Goal: Task Accomplishment & Management: Complete application form

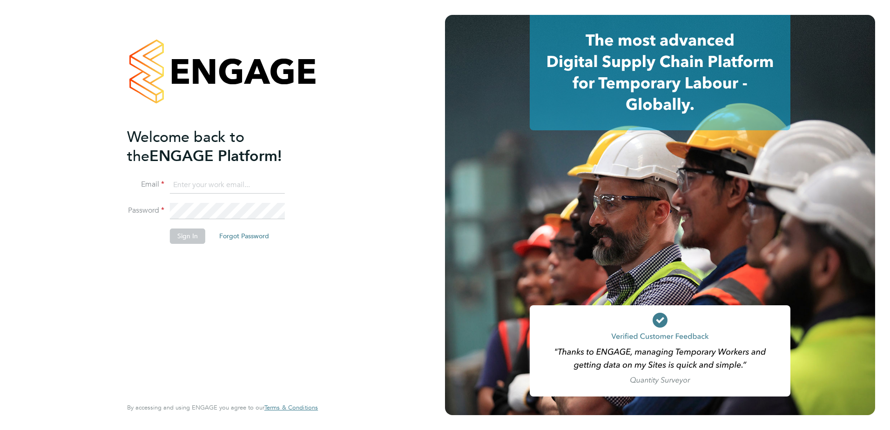
type input "joel_m@hotmail.co.uk"
click at [182, 235] on button "Sign In" at bounding box center [187, 236] width 35 height 15
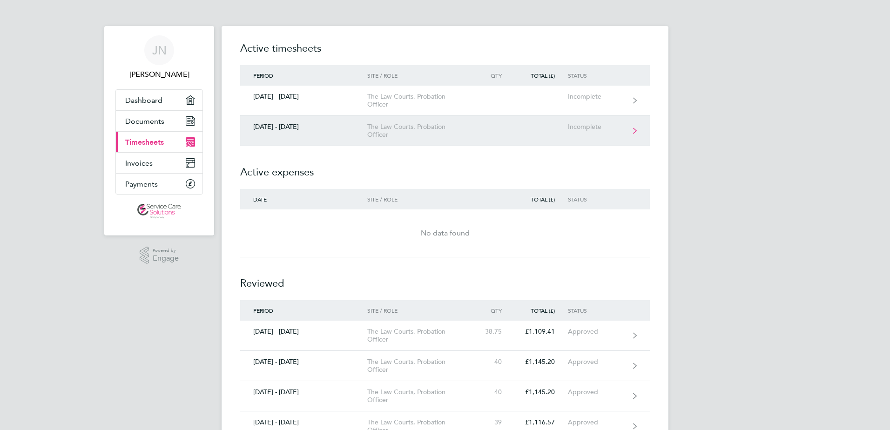
click at [447, 130] on div "The Law Courts, Probation Officer" at bounding box center [420, 131] width 107 height 16
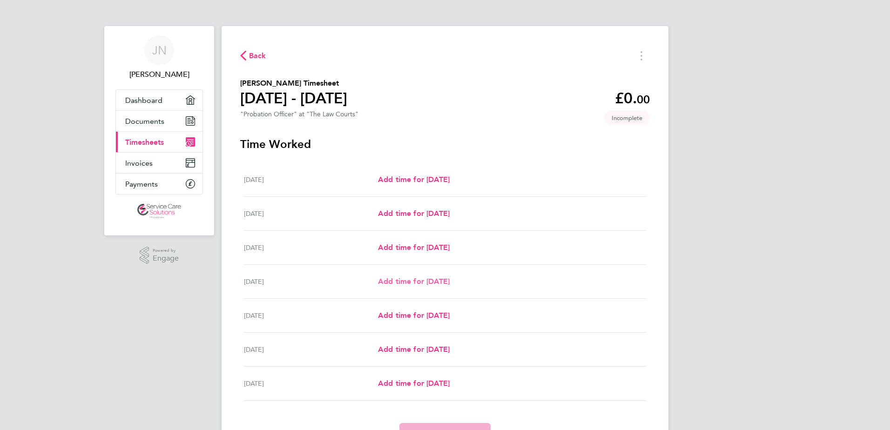
click at [432, 285] on span "Add time for Thu 02 Oct" at bounding box center [414, 281] width 72 height 9
select select "30"
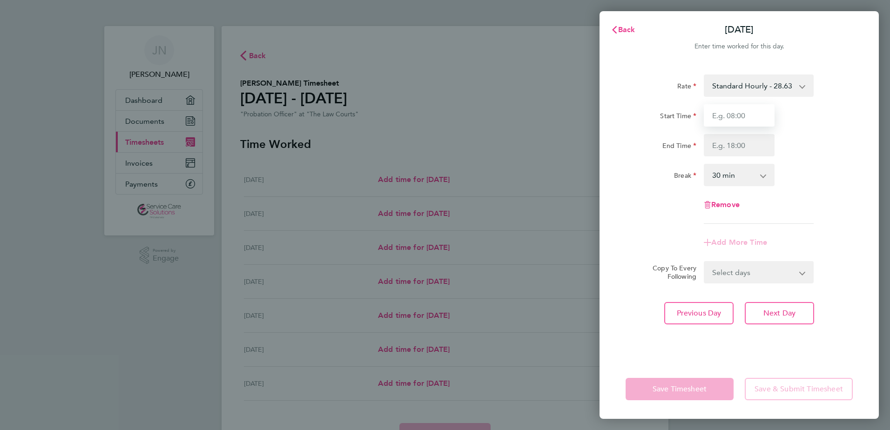
click at [733, 109] on input "Start Time" at bounding box center [739, 115] width 71 height 22
type input "09:00"
type input "13:30"
drag, startPoint x: 763, startPoint y: 172, endPoint x: 759, endPoint y: 168, distance: 5.6
click at [762, 171] on div "0 min 15 min 30 min 45 min 60 min 75 min 90 min" at bounding box center [739, 175] width 71 height 22
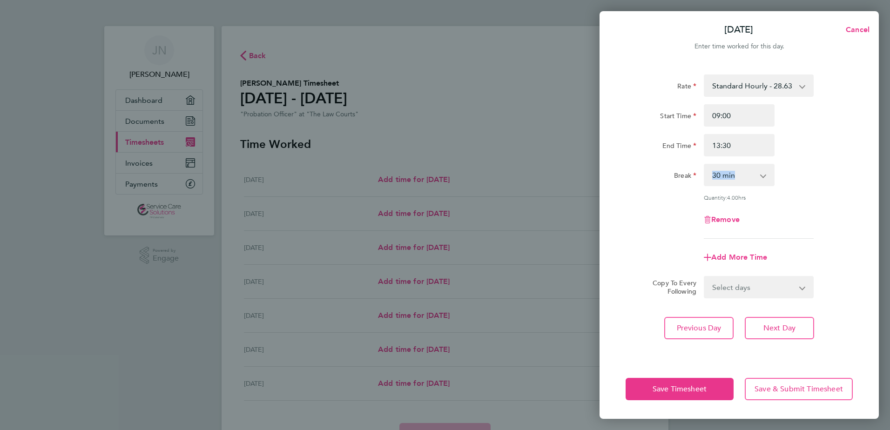
click at [740, 181] on select "0 min 15 min 30 min 45 min 60 min 75 min 90 min" at bounding box center [734, 175] width 58 height 20
select select "0"
click at [705, 165] on select "0 min 15 min 30 min 45 min 60 min 75 min 90 min" at bounding box center [734, 175] width 58 height 20
click at [767, 328] on span "Next Day" at bounding box center [780, 328] width 32 height 9
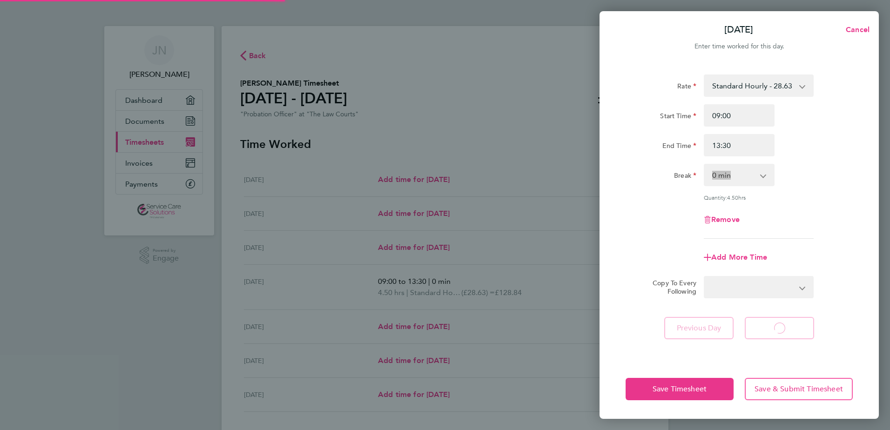
select select "30"
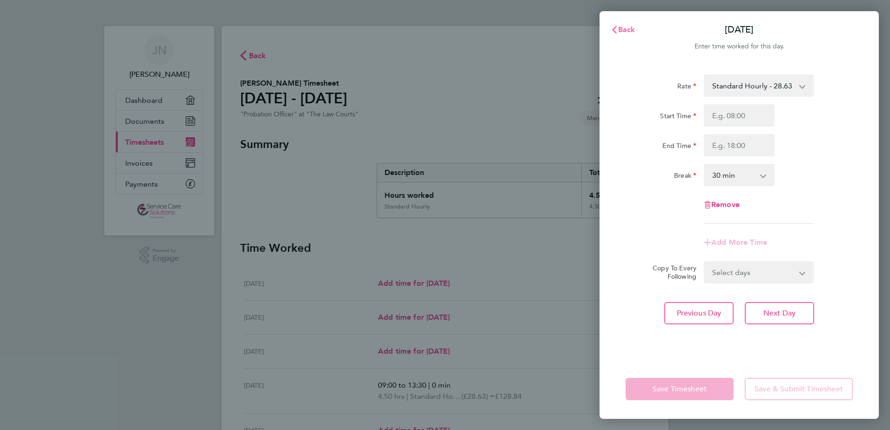
click at [629, 27] on span "Back" at bounding box center [626, 29] width 17 height 9
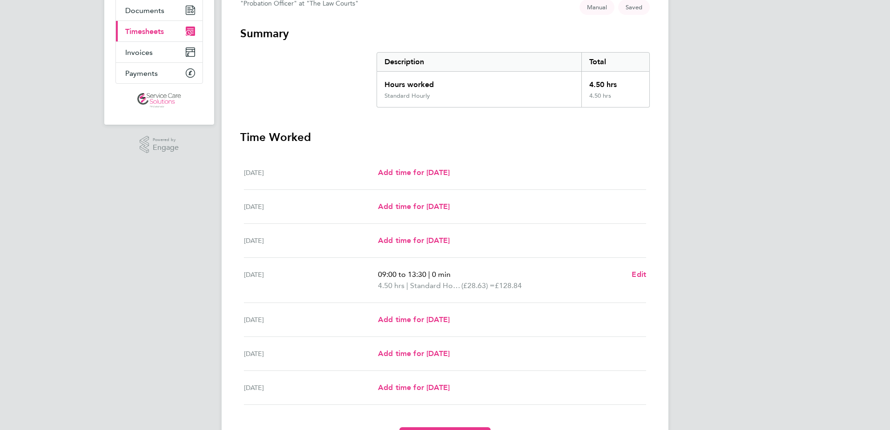
scroll to position [140, 0]
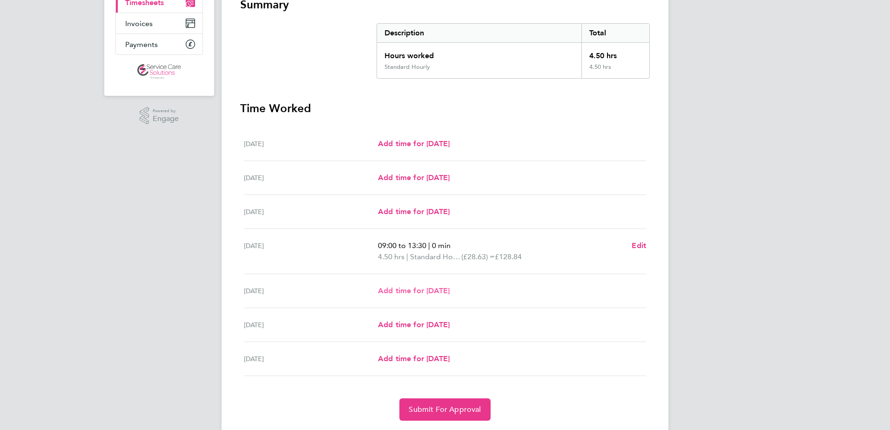
click at [399, 290] on span "Add time for Fri 03 Oct" at bounding box center [414, 290] width 72 height 9
select select "30"
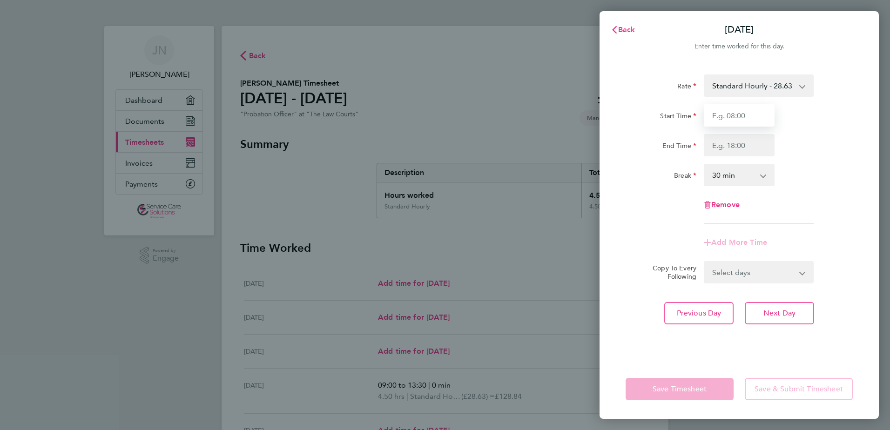
click at [715, 109] on input "Start Time" at bounding box center [739, 115] width 71 height 22
type input "08:00"
click at [734, 146] on input "End Time" at bounding box center [739, 145] width 71 height 22
type input "19:00"
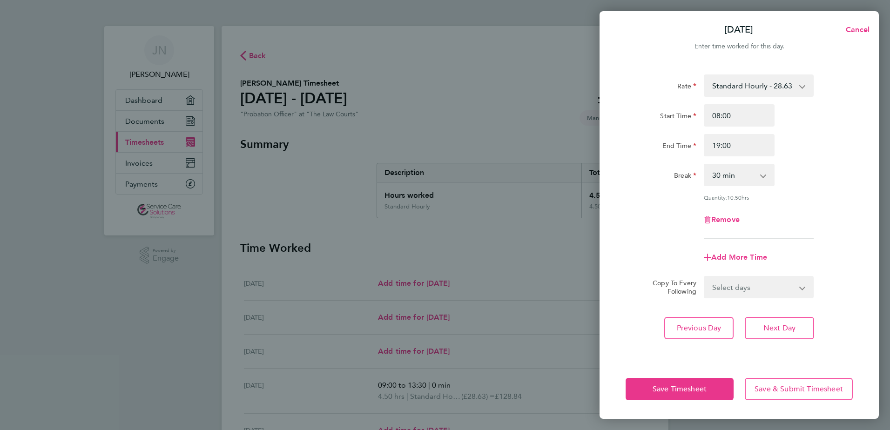
click at [769, 173] on app-icon-cross-button at bounding box center [768, 175] width 11 height 20
click at [750, 174] on select "0 min 15 min 30 min 45 min 60 min 75 min 90 min" at bounding box center [734, 175] width 58 height 20
select select "0"
click at [705, 165] on select "0 min 15 min 30 min 45 min 60 min 75 min 90 min" at bounding box center [734, 175] width 58 height 20
click at [694, 390] on span "Save Timesheet" at bounding box center [680, 389] width 54 height 9
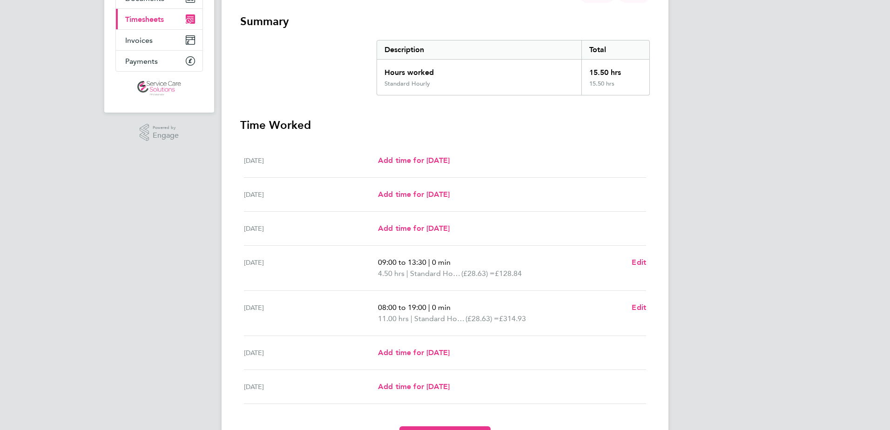
scroll to position [140, 0]
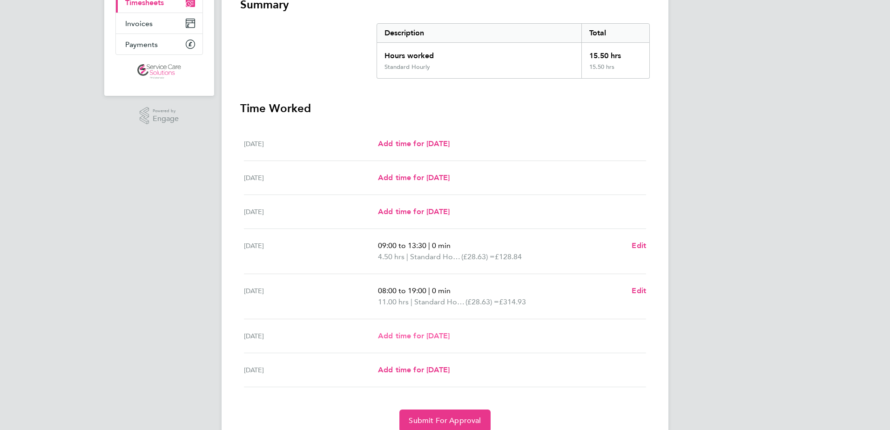
click at [443, 337] on span "Add time for [DATE]" at bounding box center [414, 336] width 72 height 9
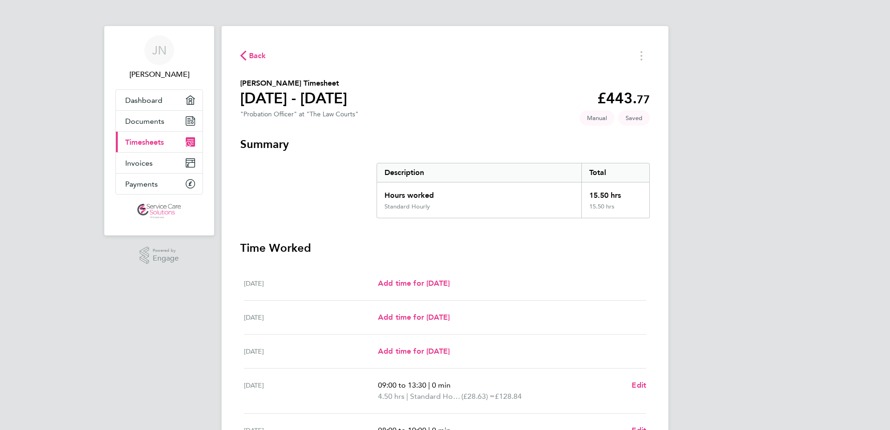
select select "30"
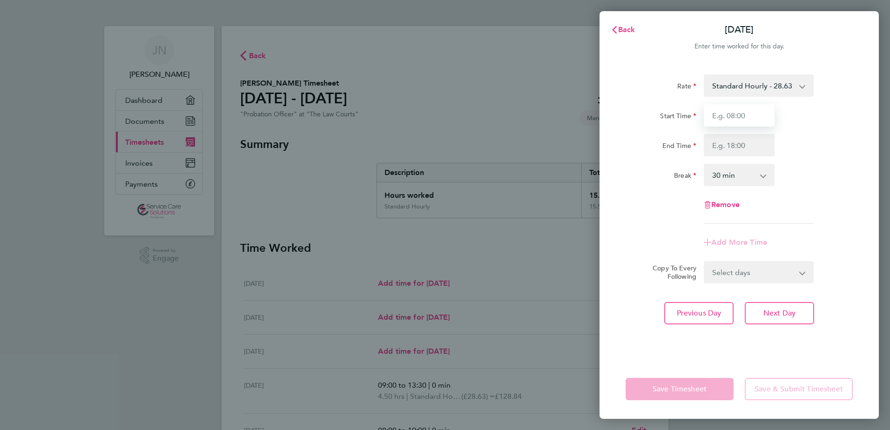
click at [750, 125] on input "Start Time" at bounding box center [739, 115] width 71 height 22
type input "08:00"
type input "19:00"
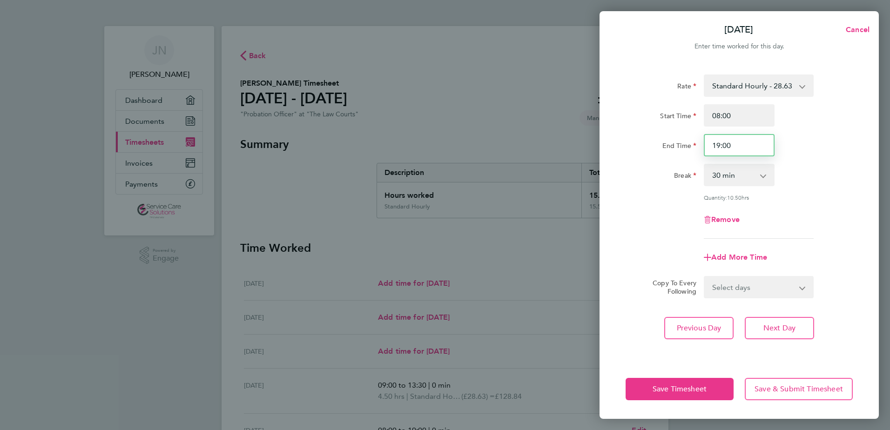
click at [731, 148] on input "19:00" at bounding box center [739, 145] width 71 height 22
drag, startPoint x: 733, startPoint y: 149, endPoint x: 673, endPoint y: 165, distance: 62.6
click at [673, 165] on app-timesheet-line-hourly "Start Time 08:00 End Time 19:00 Break 0 min 15 min 30 min 45 min 60 min 75 min …" at bounding box center [739, 152] width 227 height 97
click at [748, 183] on select "0 min 15 min 30 min 45 min 60 min 75 min 90 min" at bounding box center [734, 175] width 58 height 20
select select "0"
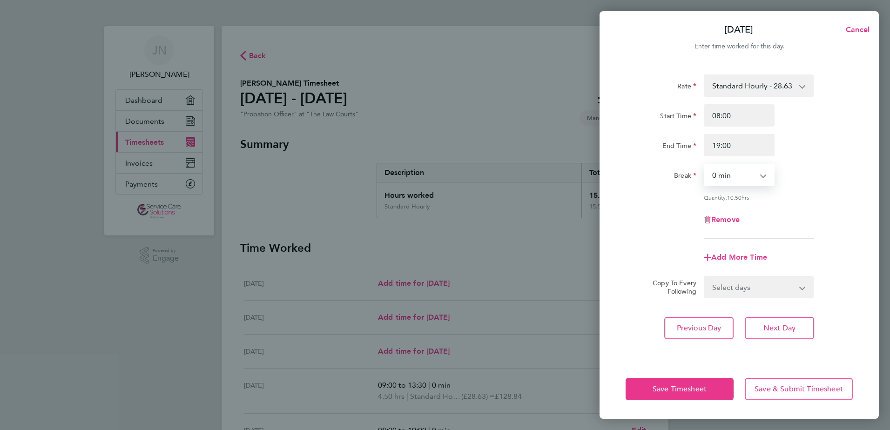
click at [705, 165] on select "0 min 15 min 30 min 45 min 60 min 75 min 90 min" at bounding box center [734, 175] width 58 height 20
click at [794, 289] on select "Select days [DATE]" at bounding box center [754, 287] width 98 height 20
click at [828, 253] on div "Add More Time" at bounding box center [739, 257] width 235 height 22
click at [805, 326] on button "Next Day" at bounding box center [779, 328] width 69 height 22
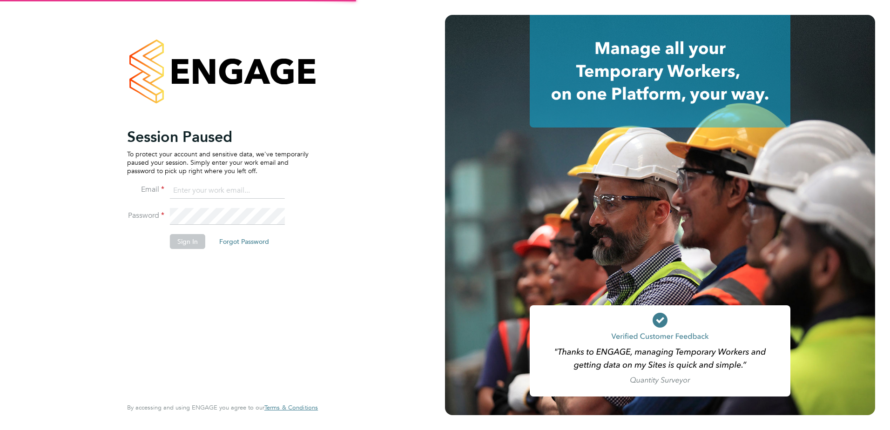
type input "joel_m@hotmail.co.uk"
click at [188, 243] on button "Sign In" at bounding box center [187, 241] width 35 height 15
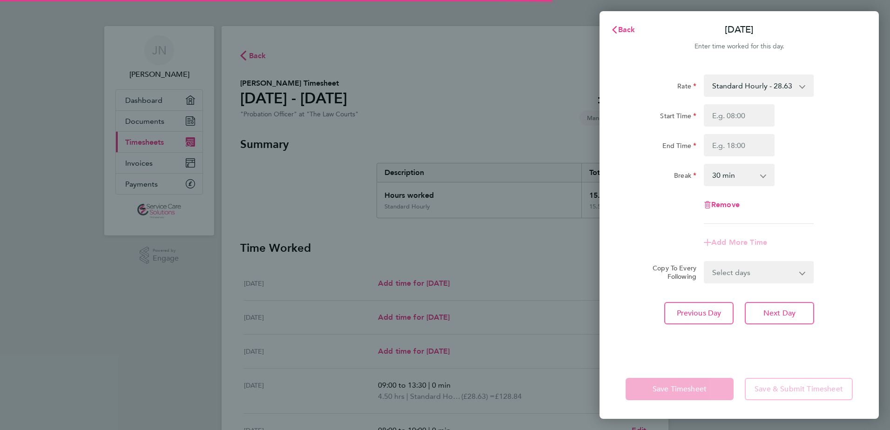
select select "30"
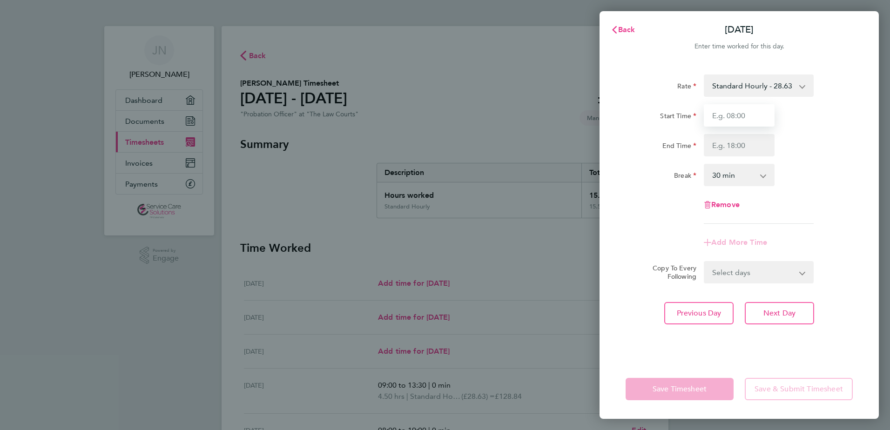
click at [757, 120] on input "Start Time" at bounding box center [739, 115] width 71 height 22
type input "08:00"
type input "19:00"
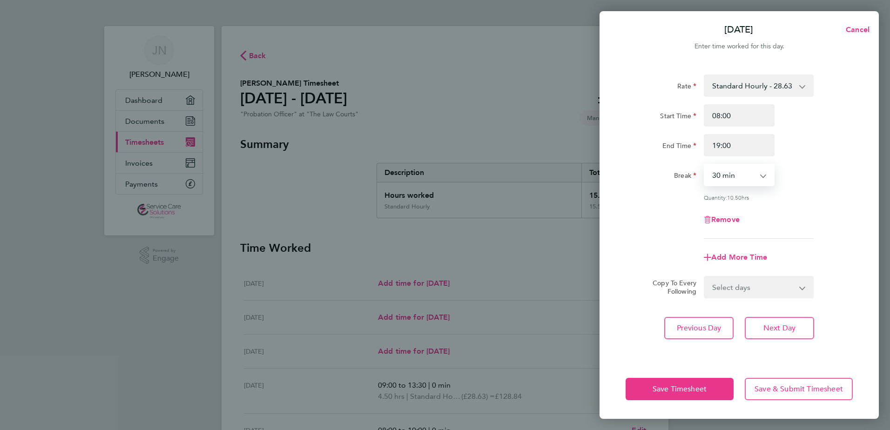
click at [751, 170] on select "0 min 15 min 30 min 45 min 60 min 75 min 90 min" at bounding box center [734, 175] width 58 height 20
select select "0"
click at [705, 165] on select "0 min 15 min 30 min 45 min 60 min 75 min 90 min" at bounding box center [734, 175] width 58 height 20
click at [769, 324] on span "Next Day" at bounding box center [780, 328] width 32 height 9
select select "30"
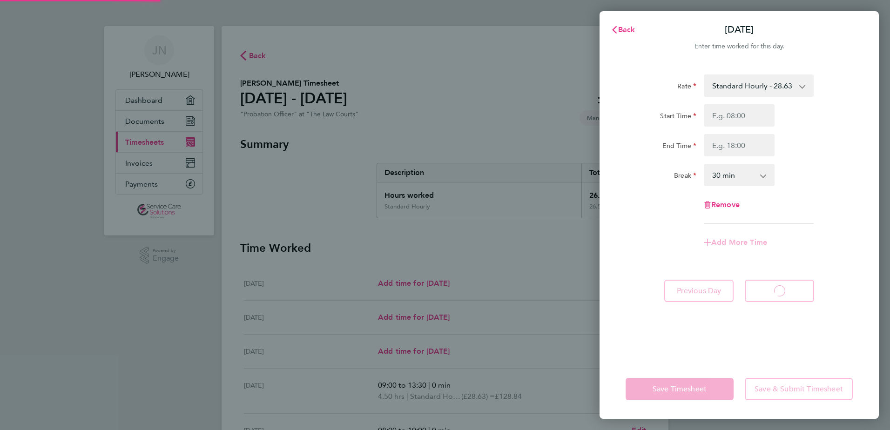
select select "30"
click at [741, 120] on input "Start Time" at bounding box center [739, 115] width 71 height 22
type input "08:00"
click at [731, 143] on input "End Time" at bounding box center [739, 145] width 71 height 22
click at [735, 147] on input "End Time" at bounding box center [739, 145] width 71 height 22
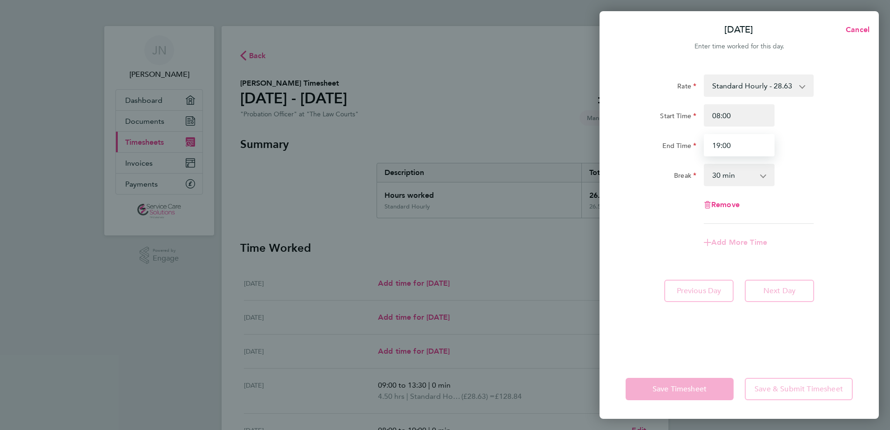
type input "19:00"
click at [754, 167] on select "0 min 15 min 30 min 45 min 60 min 75 min 90 min" at bounding box center [734, 175] width 58 height 20
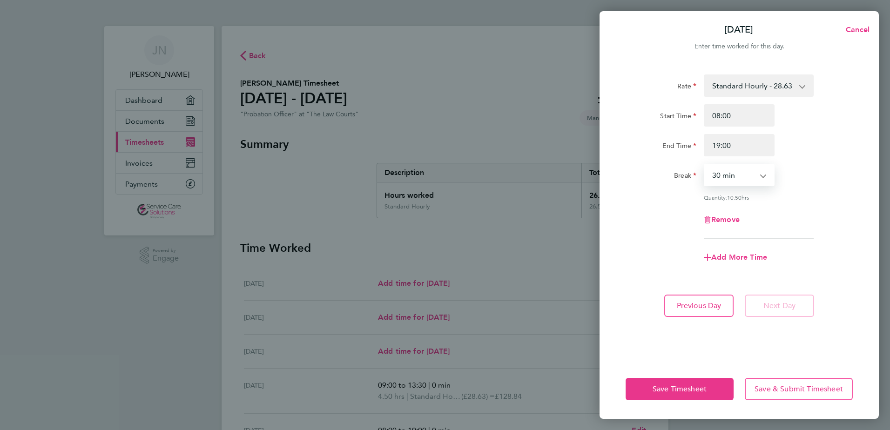
select select "0"
click at [705, 165] on select "0 min 15 min 30 min 45 min 60 min 75 min 90 min" at bounding box center [734, 175] width 58 height 20
click at [683, 388] on span "Save Timesheet" at bounding box center [680, 389] width 54 height 9
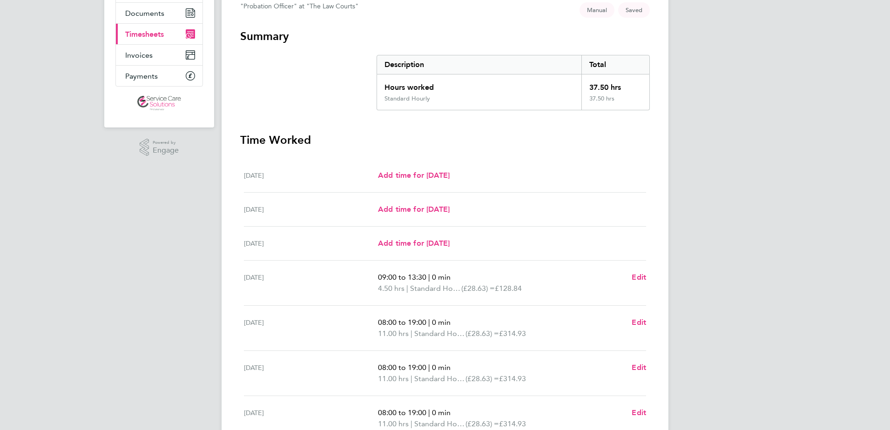
scroll to position [201, 0]
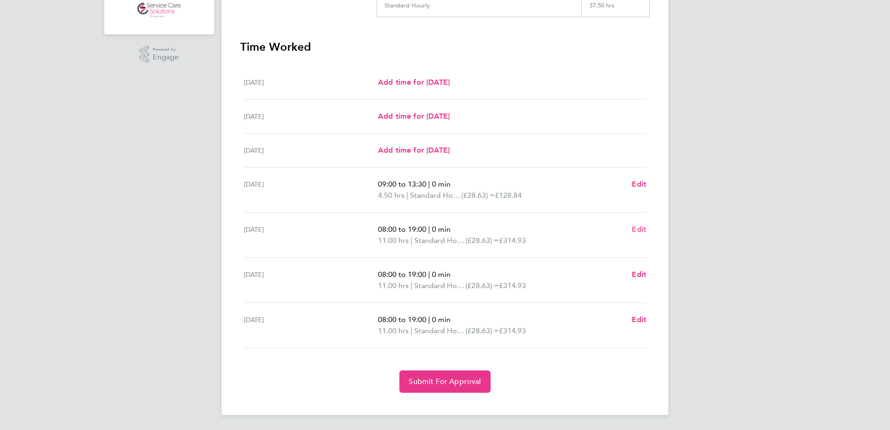
click at [635, 231] on span "Edit" at bounding box center [639, 229] width 14 height 9
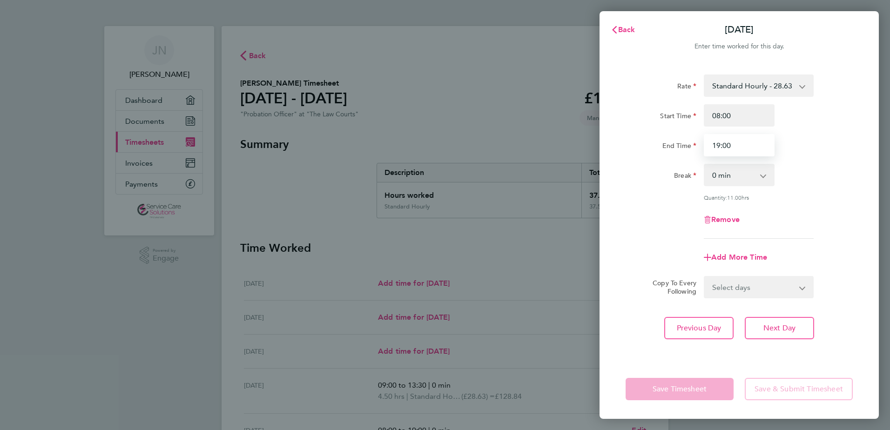
click at [733, 148] on input "19:00" at bounding box center [739, 145] width 71 height 22
type input "19:30"
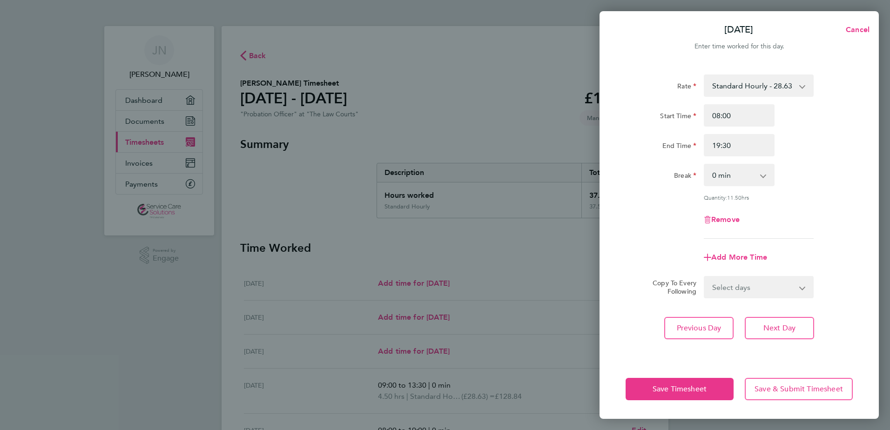
drag, startPoint x: 809, startPoint y: 150, endPoint x: 646, endPoint y: 372, distance: 274.8
click at [809, 153] on div "End Time 19:30" at bounding box center [739, 145] width 235 height 22
click at [772, 329] on span "Next Day" at bounding box center [780, 328] width 32 height 9
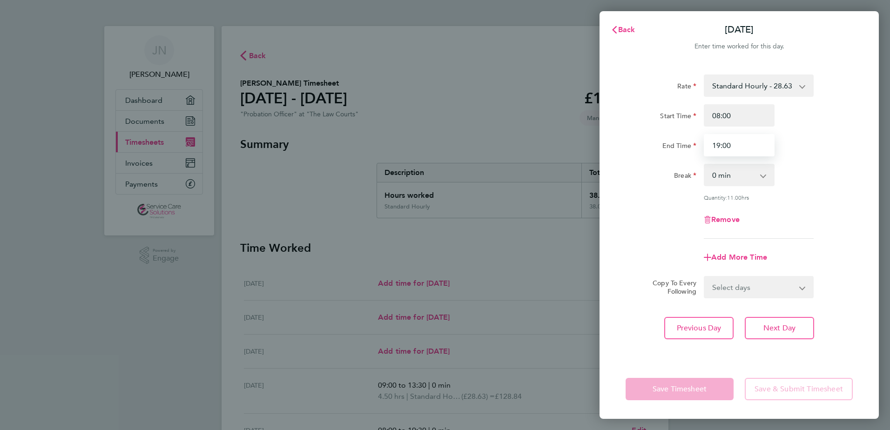
click at [758, 149] on input "19:00" at bounding box center [739, 145] width 71 height 22
type input "19:30"
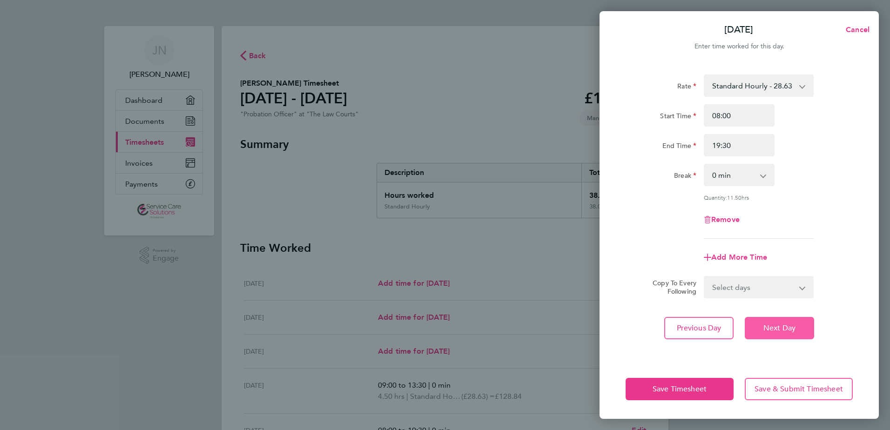
click at [794, 325] on span "Next Day" at bounding box center [780, 328] width 32 height 9
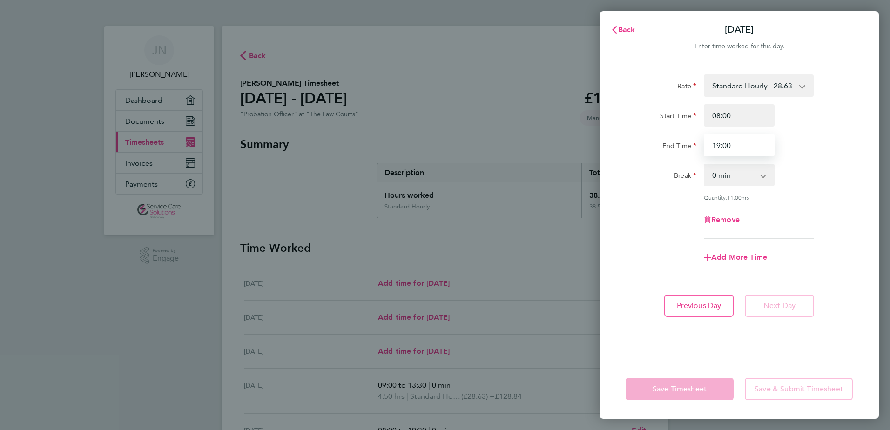
click at [747, 142] on input "19:00" at bounding box center [739, 145] width 71 height 22
type input "19:30"
click at [708, 360] on div "Save Timesheet Save & Submit Timesheet" at bounding box center [739, 390] width 279 height 60
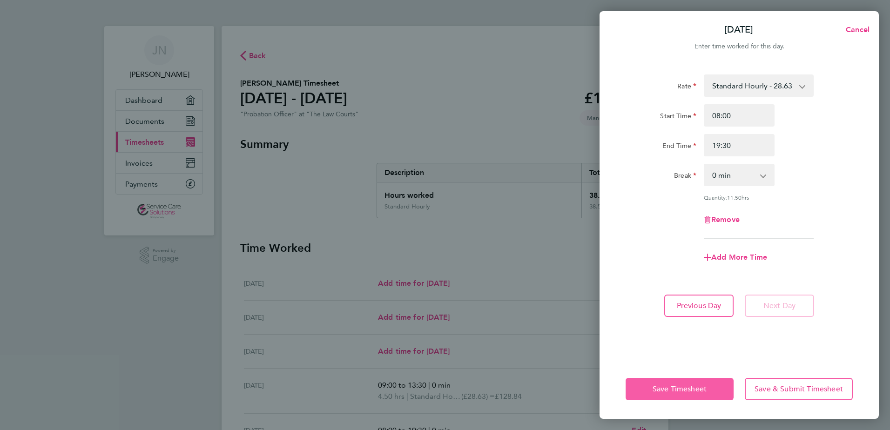
click at [707, 388] on span "Save Timesheet" at bounding box center [680, 389] width 54 height 9
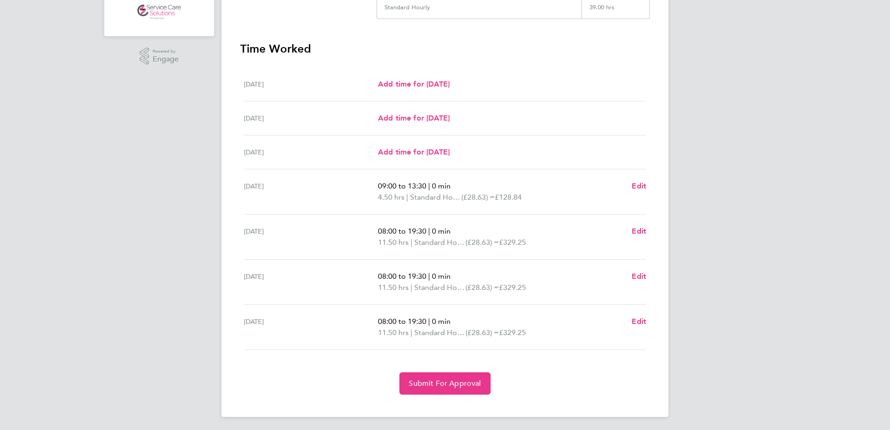
scroll to position [201, 0]
